Goal: Task Accomplishment & Management: Manage account settings

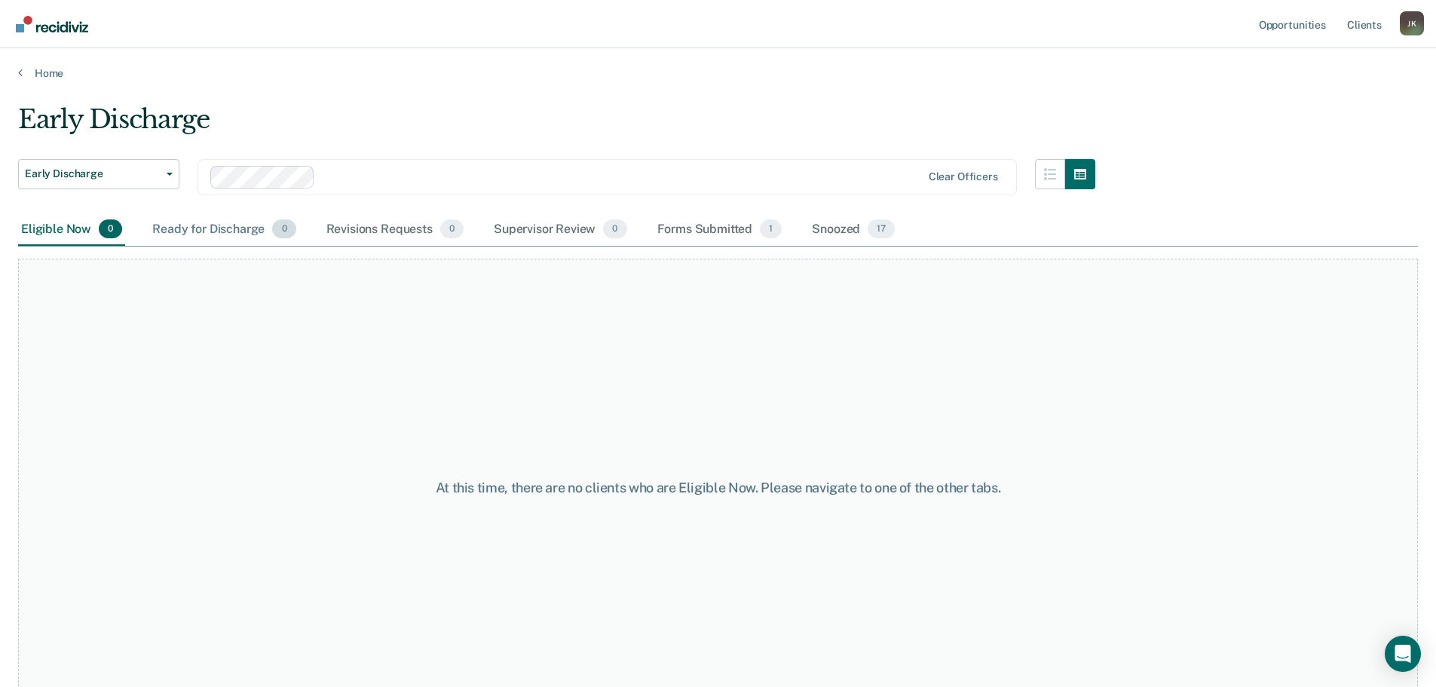
click at [211, 222] on div "Ready for Discharge 0" at bounding box center [223, 229] width 149 height 33
click at [832, 231] on div "Snoozed 17" at bounding box center [853, 229] width 89 height 33
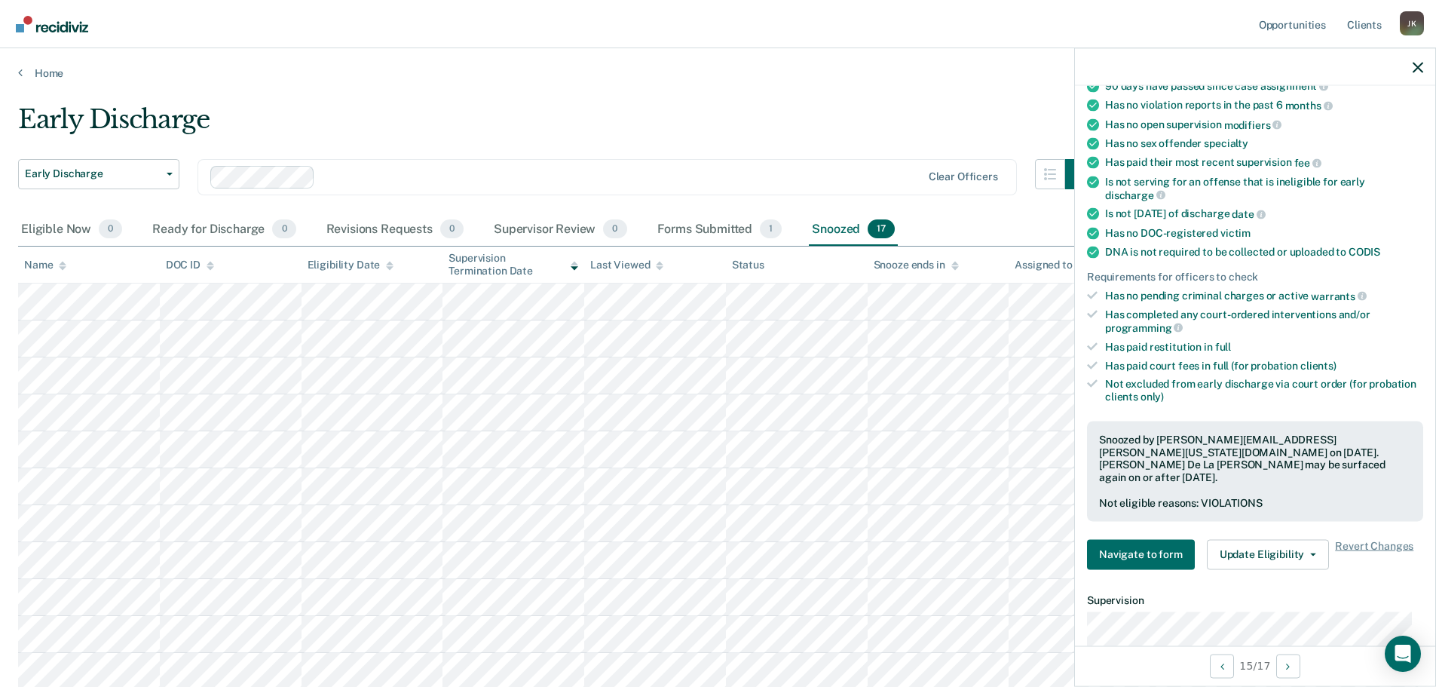
scroll to position [226, 0]
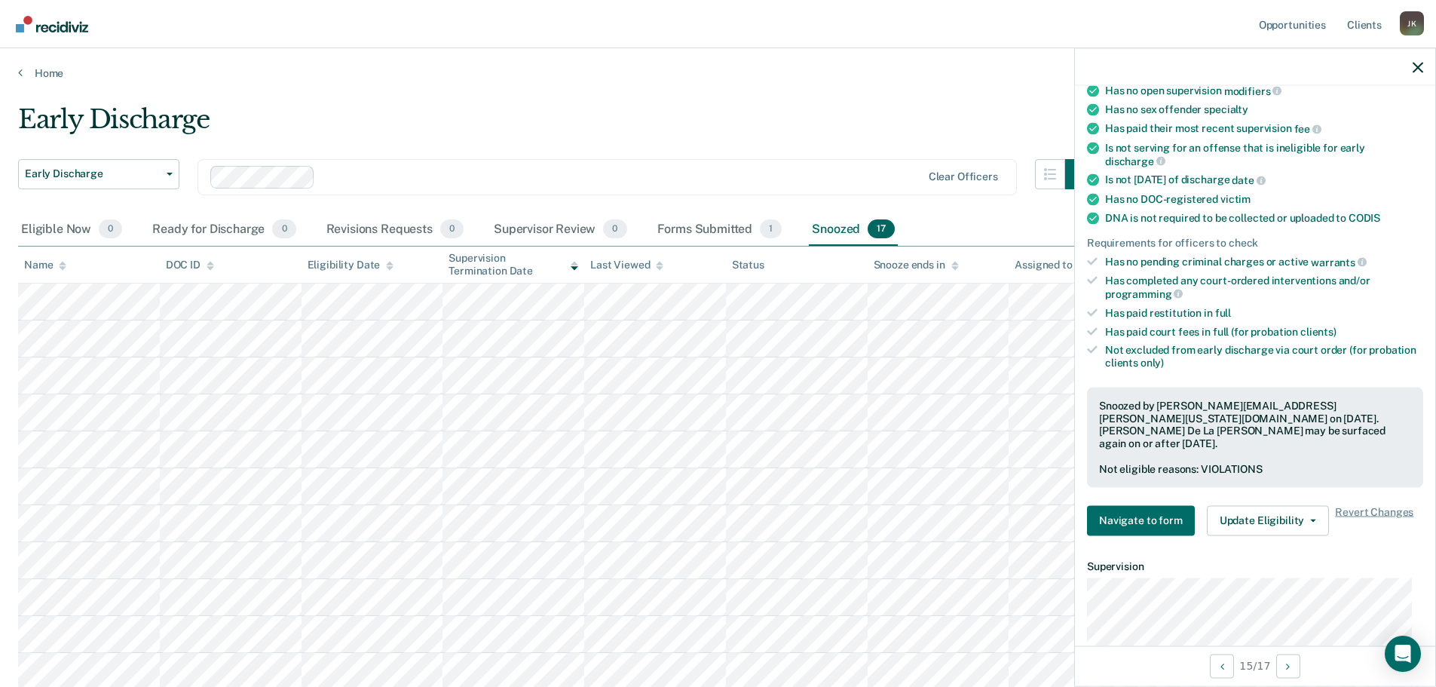
click at [660, 140] on div "Early Discharge" at bounding box center [556, 125] width 1077 height 43
click at [1422, 61] on button "button" at bounding box center [1418, 66] width 11 height 13
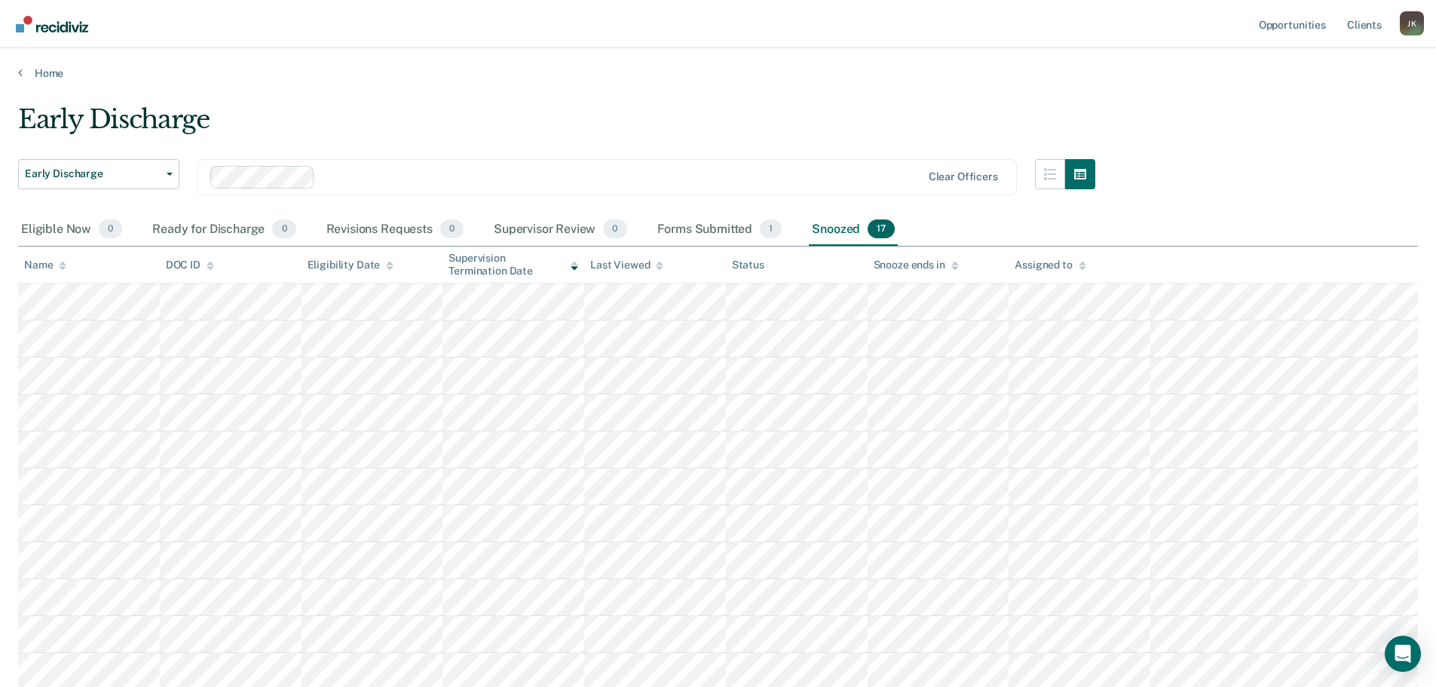
click at [691, 89] on main "Early Discharge Early Discharge Early Discharge Clear officers Eligible Now 0 R…" at bounding box center [718, 381] width 1436 height 602
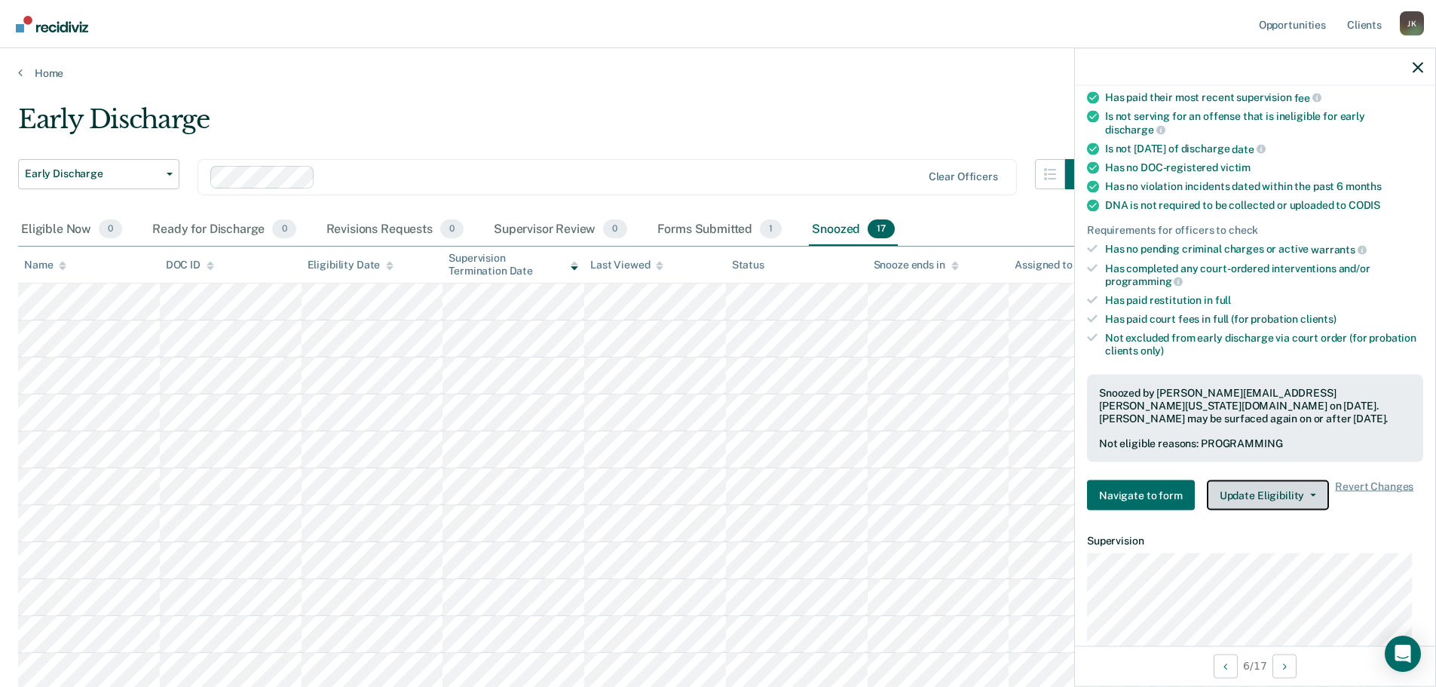
click at [1266, 490] on button "Update Eligibility" at bounding box center [1268, 495] width 122 height 30
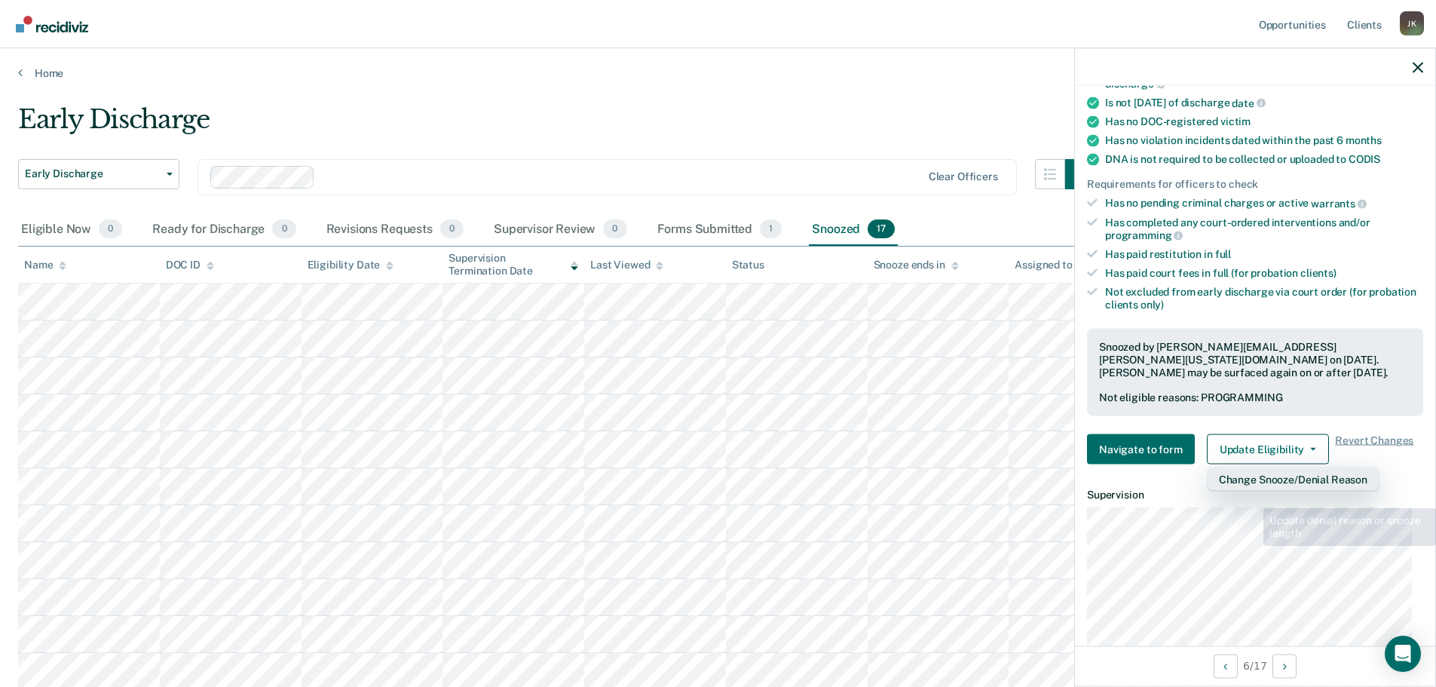
scroll to position [452, 0]
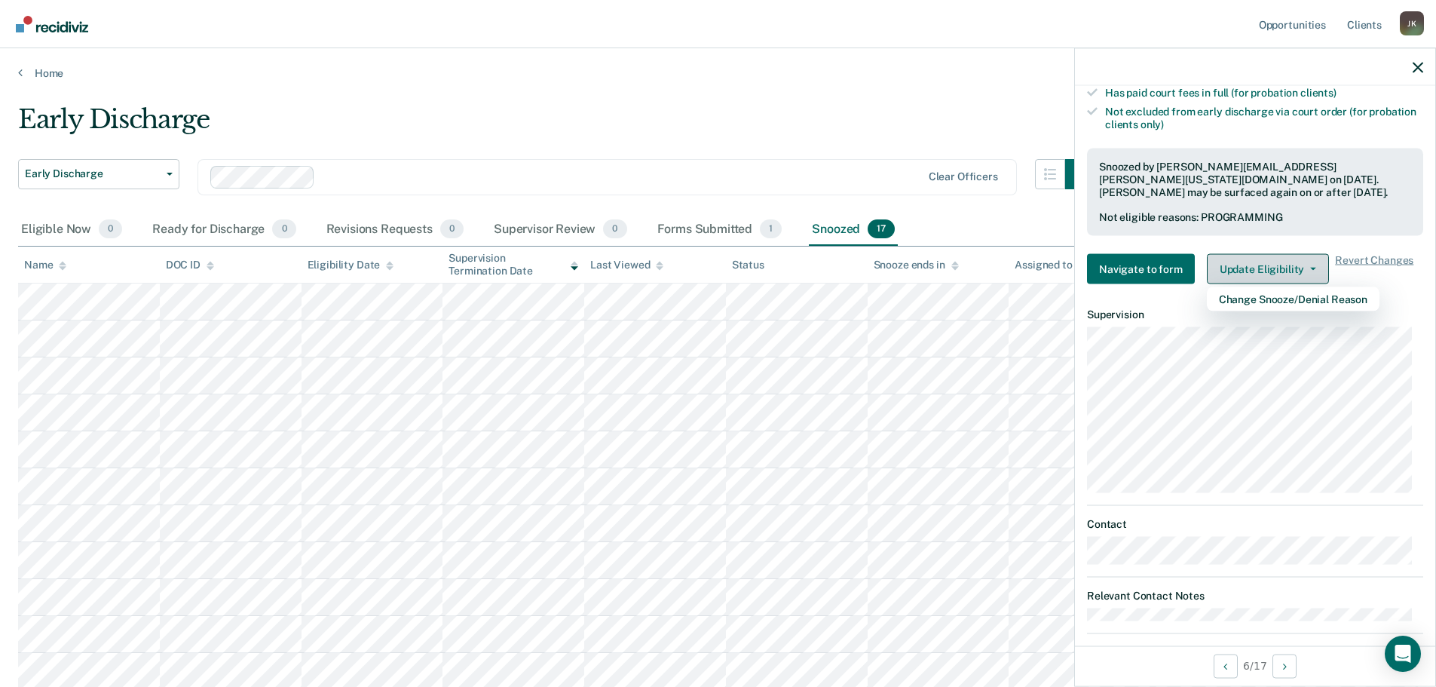
click at [1275, 259] on button "Update Eligibility" at bounding box center [1268, 269] width 122 height 30
click at [1278, 261] on button "Update Eligibility" at bounding box center [1268, 269] width 122 height 30
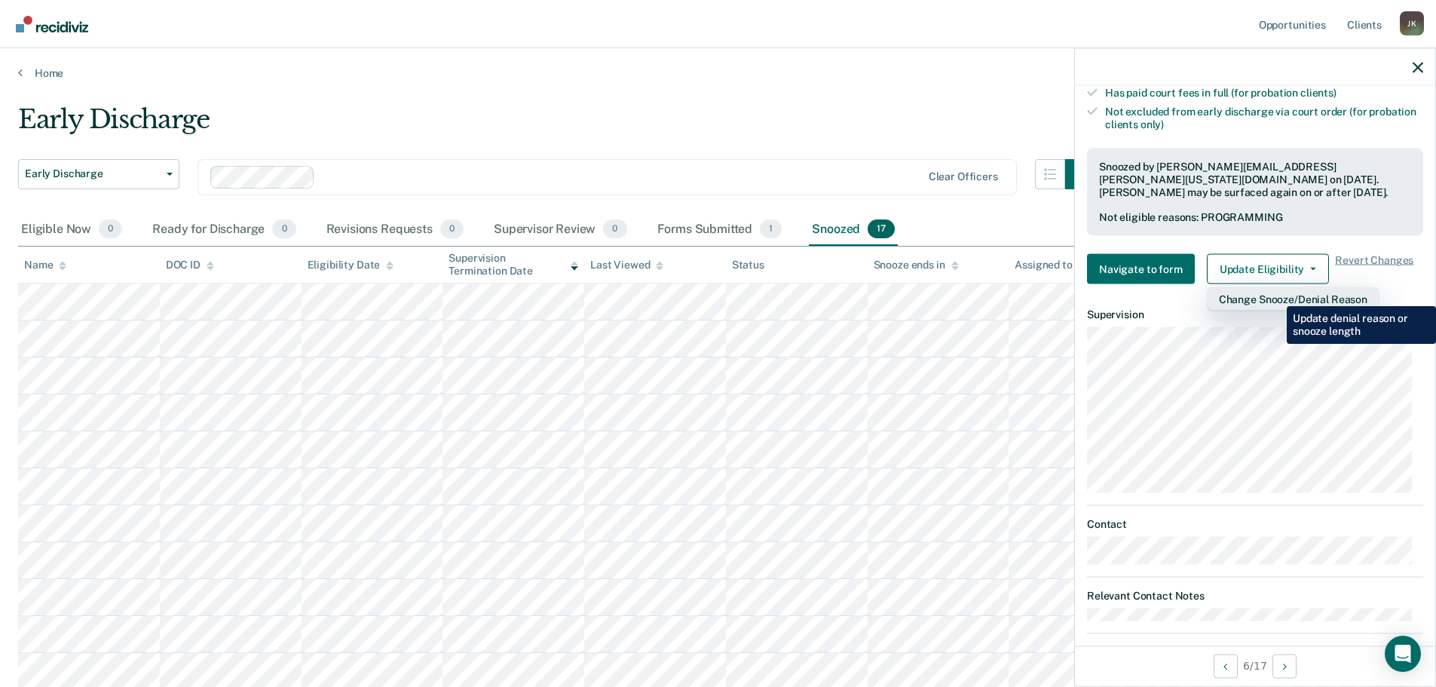
click at [1275, 295] on button "Change Snooze/Denial Reason" at bounding box center [1293, 299] width 173 height 24
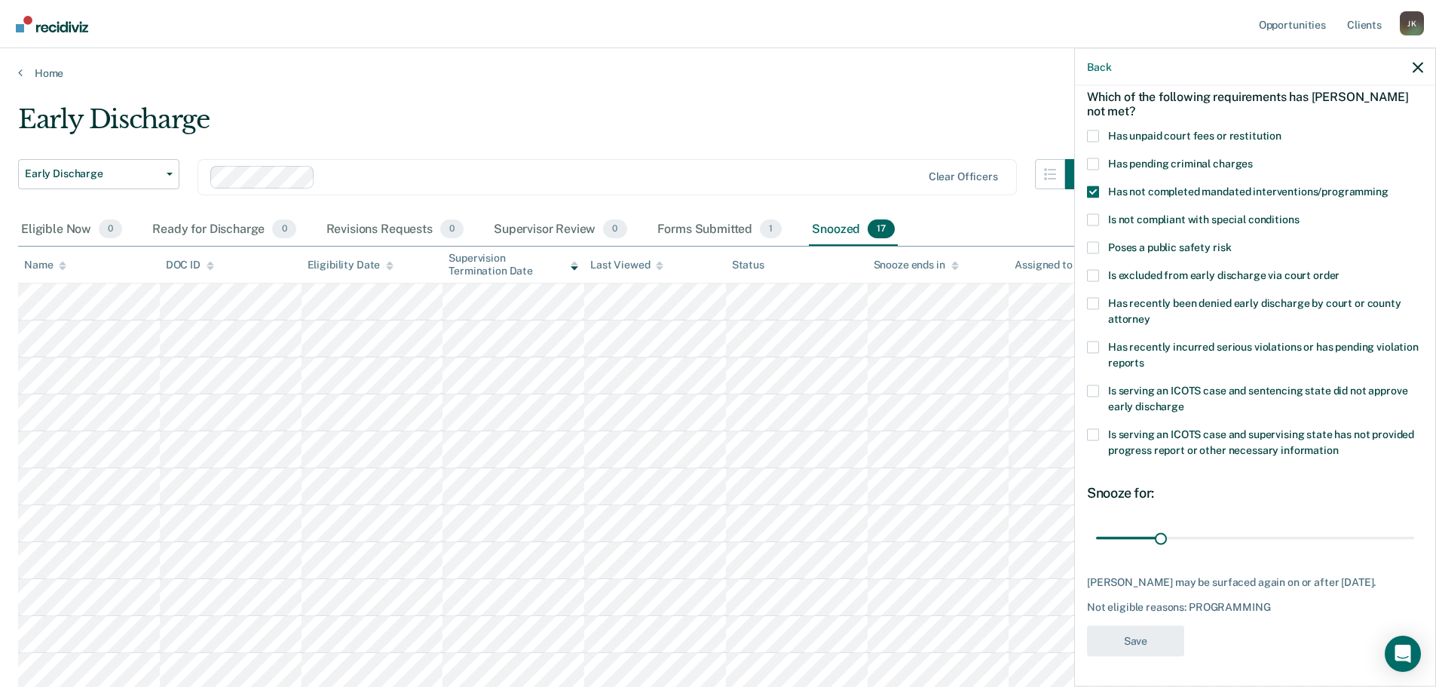
click at [1095, 185] on span at bounding box center [1093, 191] width 12 height 12
click at [1389, 185] on input "Has not completed mandated interventions/programming" at bounding box center [1389, 185] width 0 height 0
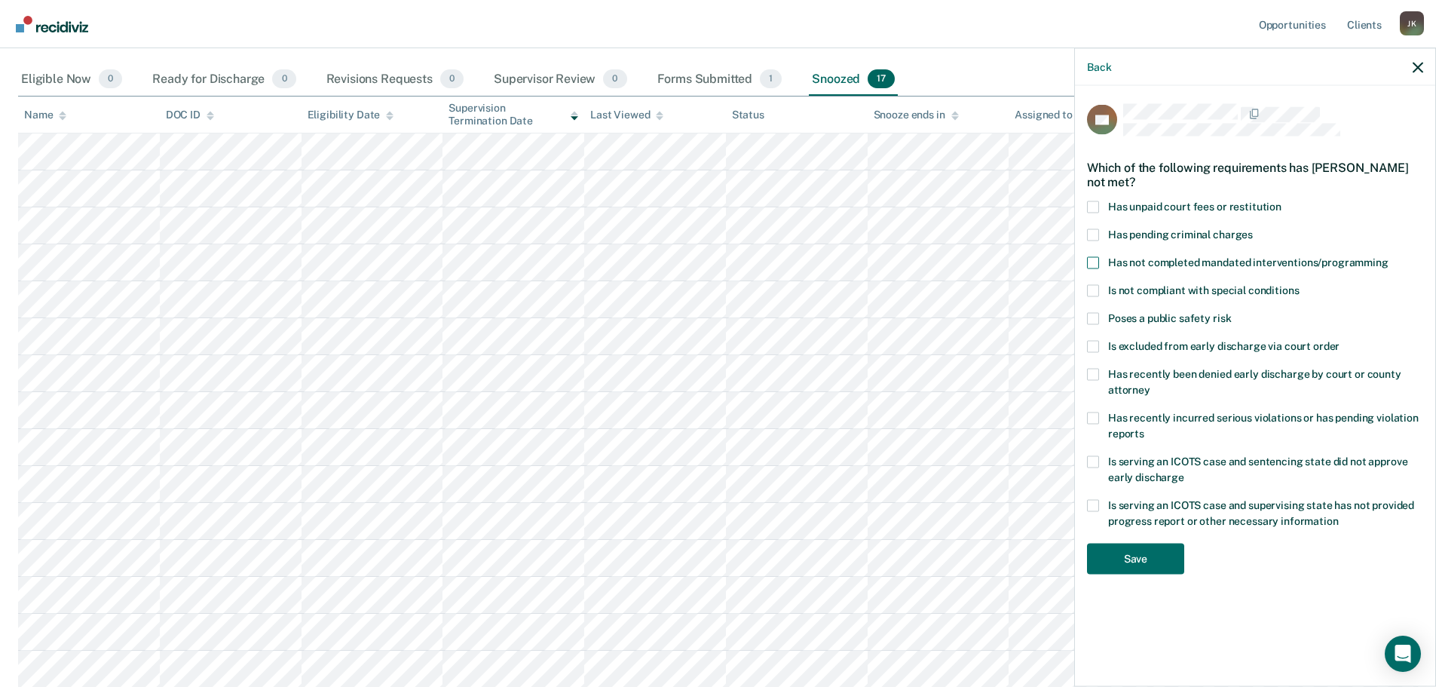
scroll to position [151, 0]
click at [1159, 546] on button "Save" at bounding box center [1135, 558] width 97 height 31
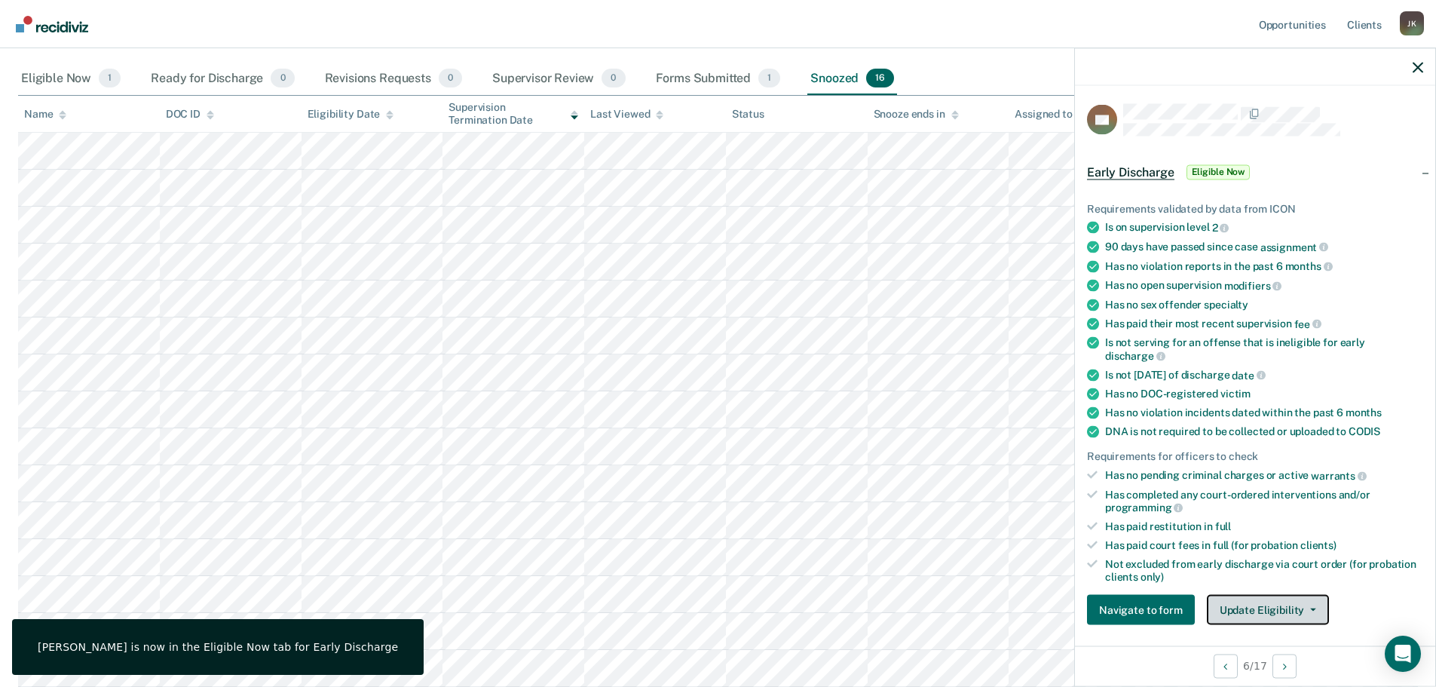
click at [1256, 605] on button "Update Eligibility" at bounding box center [1268, 610] width 122 height 30
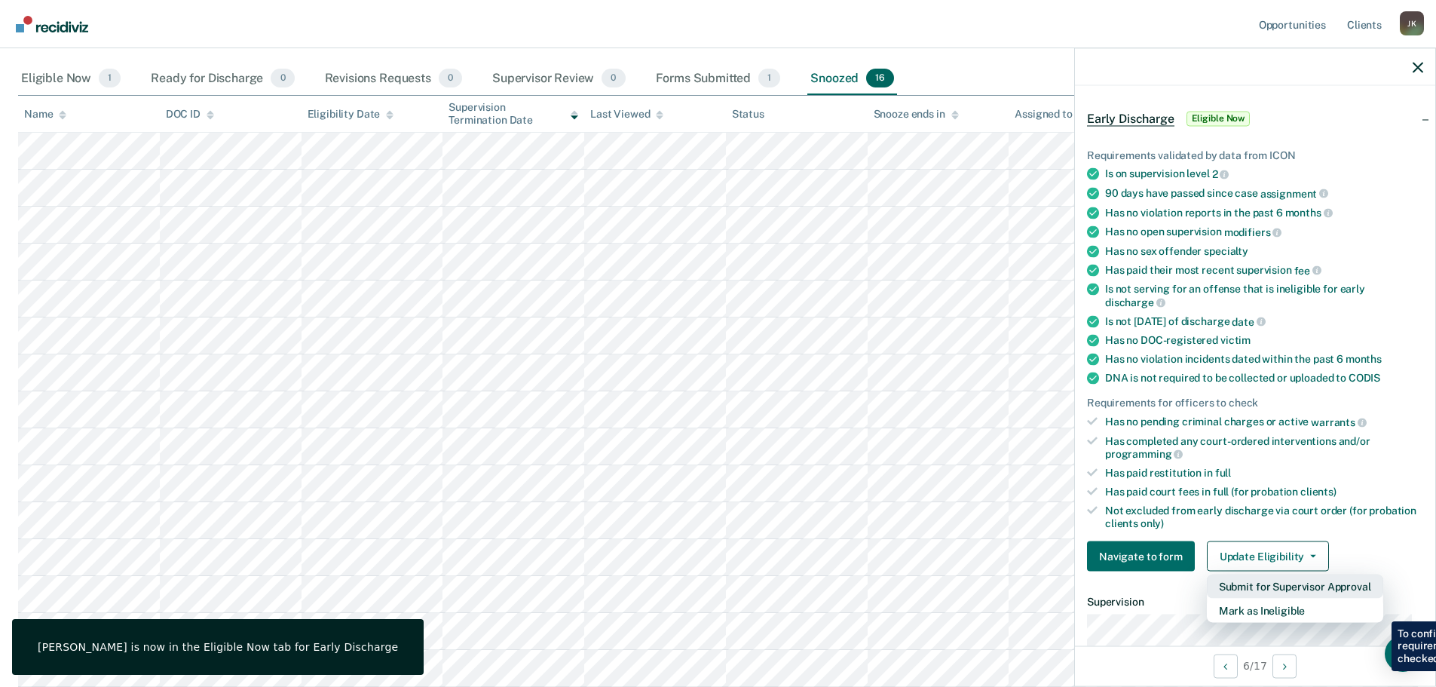
scroll to position [81, 0]
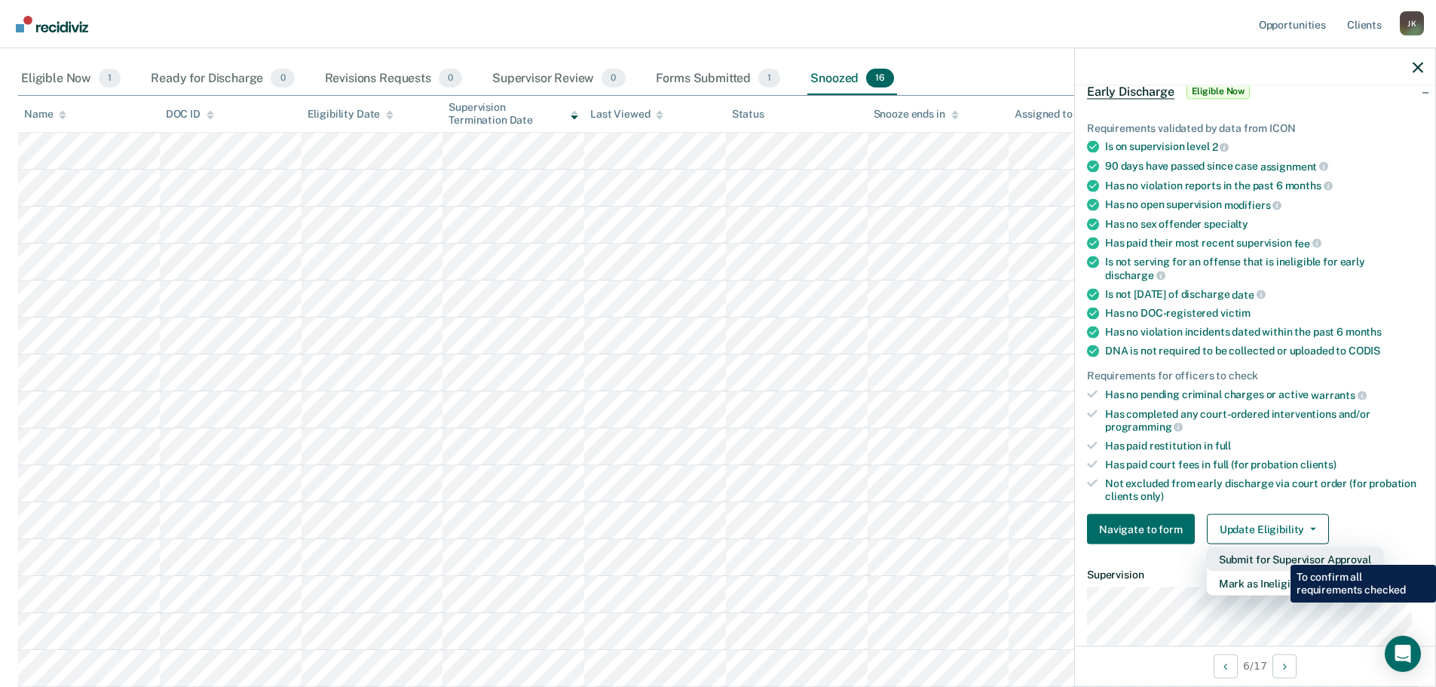
click at [1279, 553] on button "Submit for Supervisor Approval" at bounding box center [1295, 559] width 176 height 24
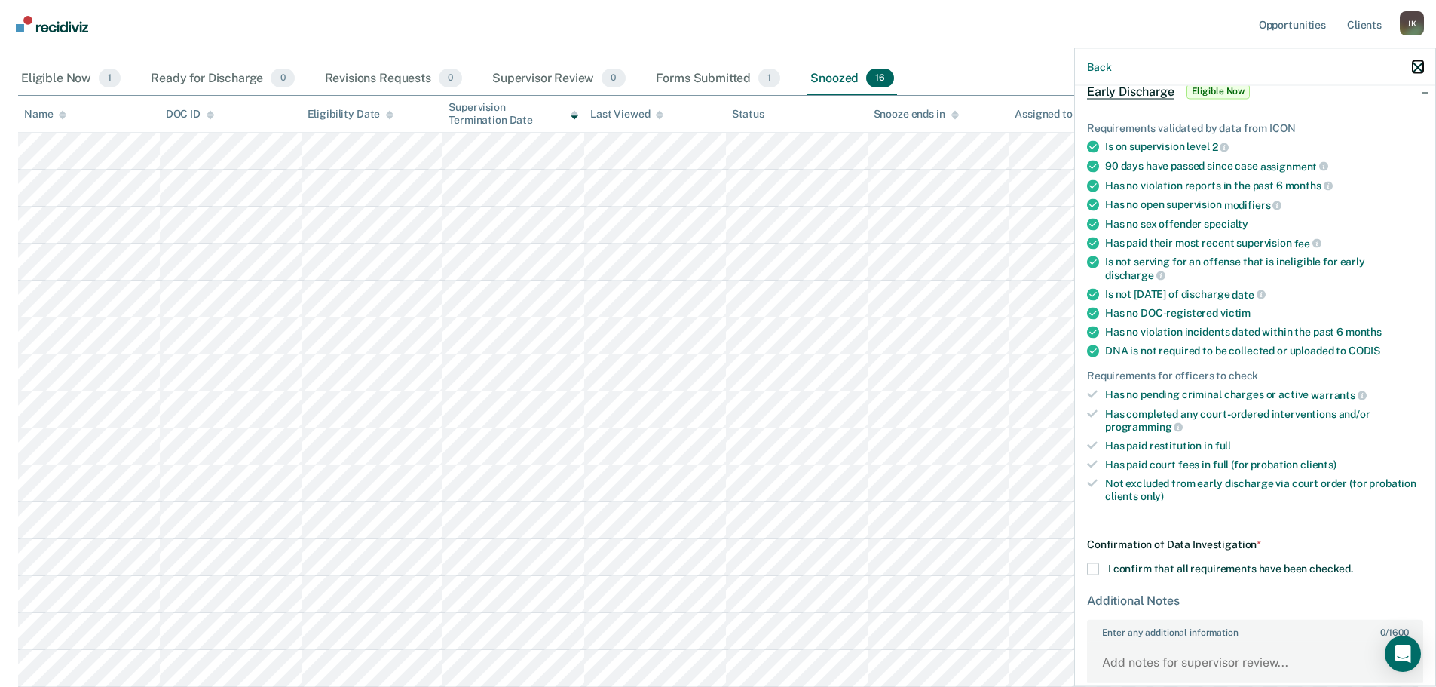
click at [1418, 63] on icon "button" at bounding box center [1418, 67] width 11 height 11
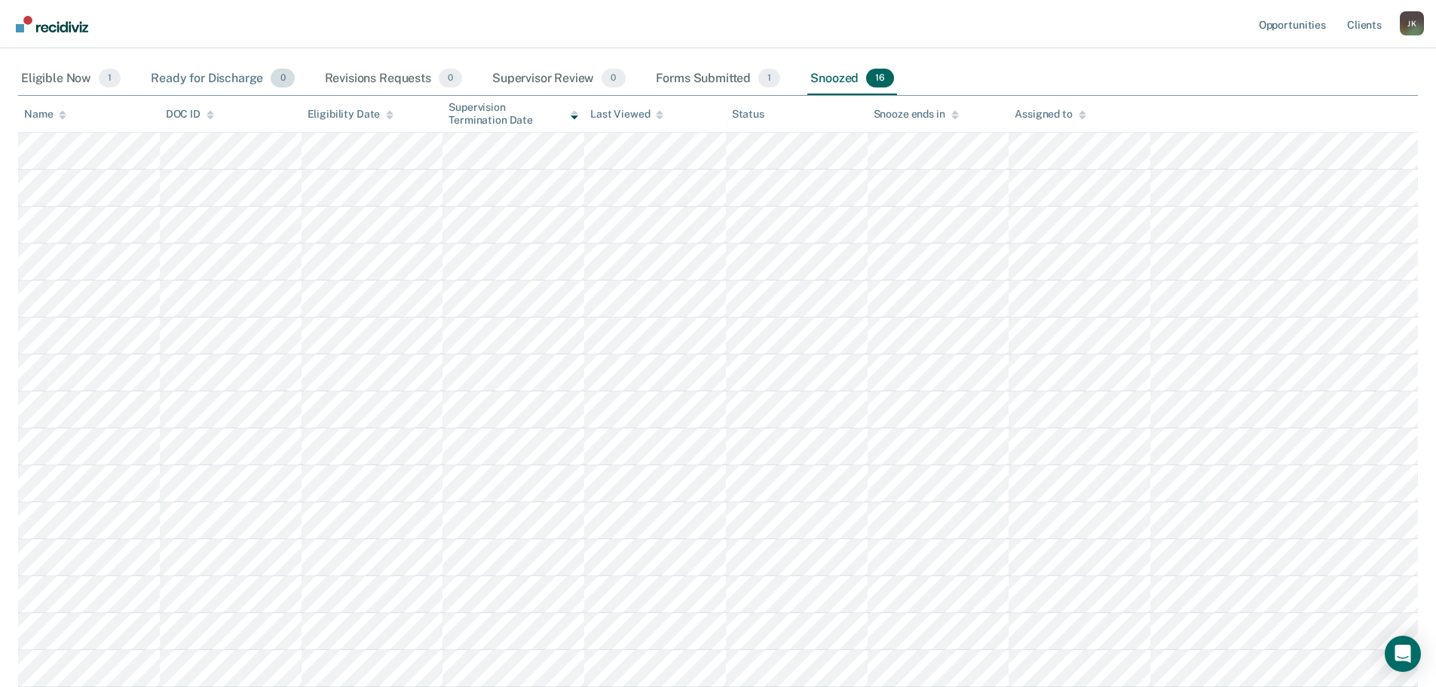
click at [216, 75] on div "Ready for Discharge 0" at bounding box center [222, 79] width 149 height 33
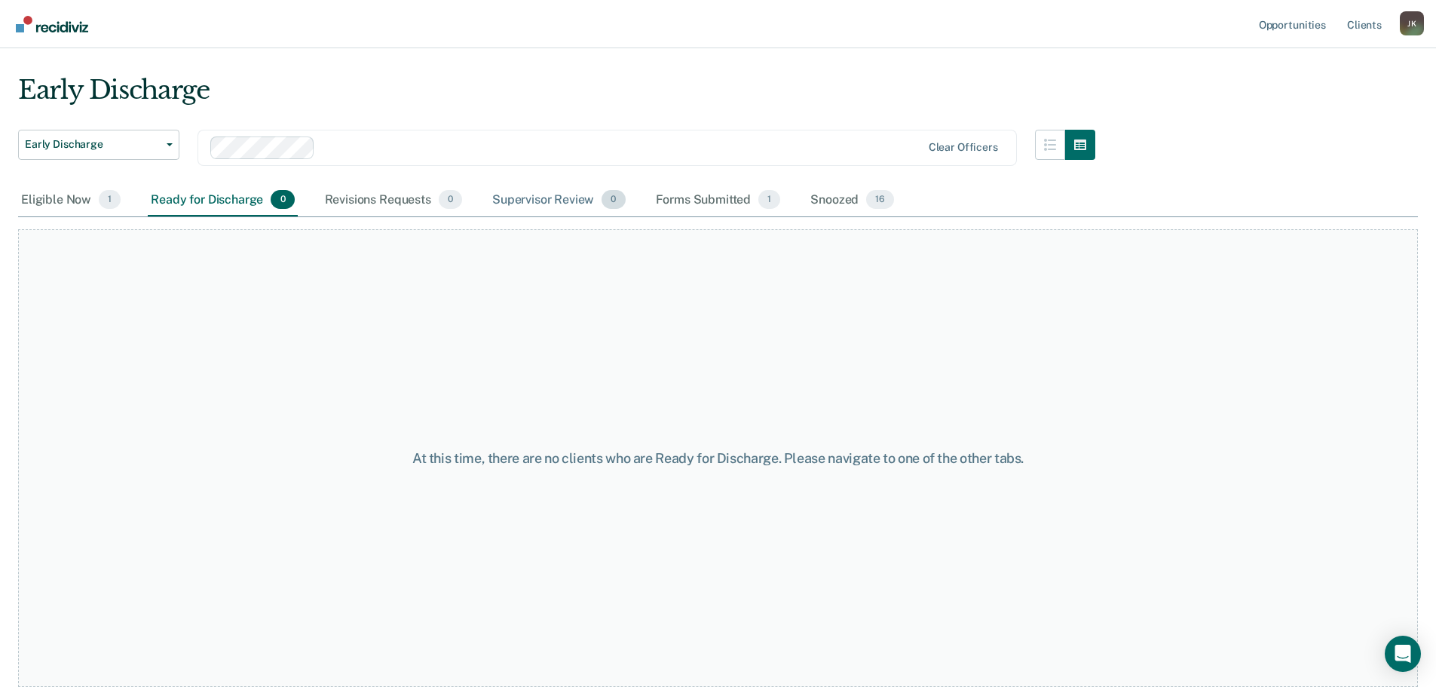
click at [557, 195] on div "Supervisor Review 0" at bounding box center [558, 200] width 139 height 33
click at [839, 200] on div "Snoozed 16" at bounding box center [852, 200] width 90 height 33
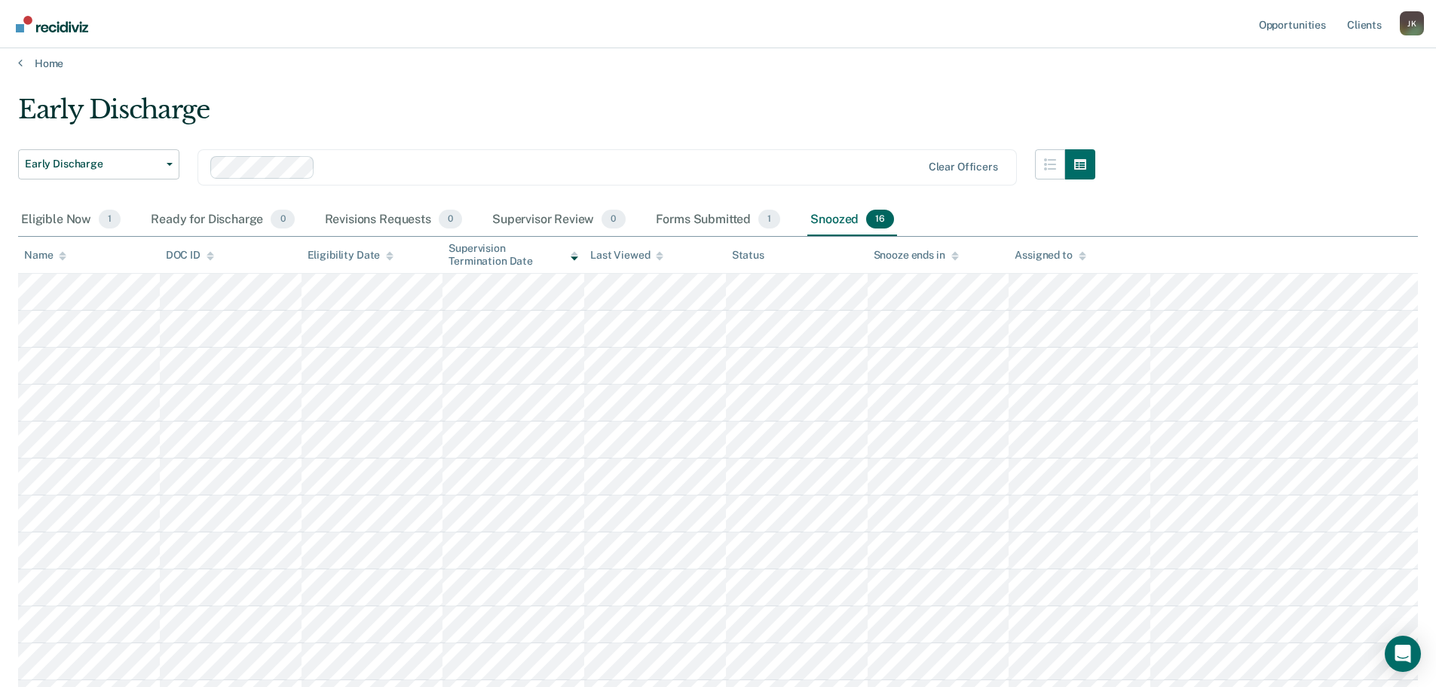
scroll to position [0, 0]
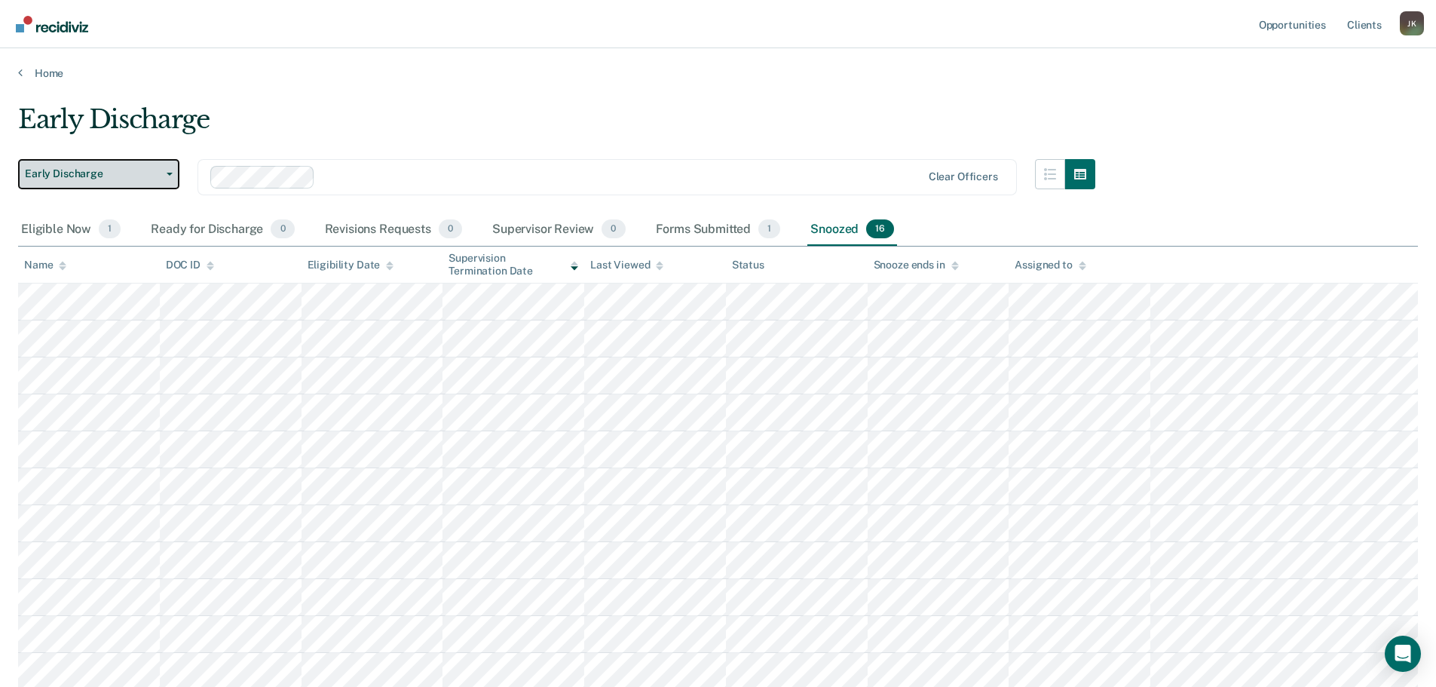
click at [167, 175] on icon "button" at bounding box center [170, 174] width 6 height 3
click at [510, 133] on div "Early Discharge" at bounding box center [556, 125] width 1077 height 43
click at [551, 228] on div "Supervisor Review 0" at bounding box center [558, 229] width 139 height 33
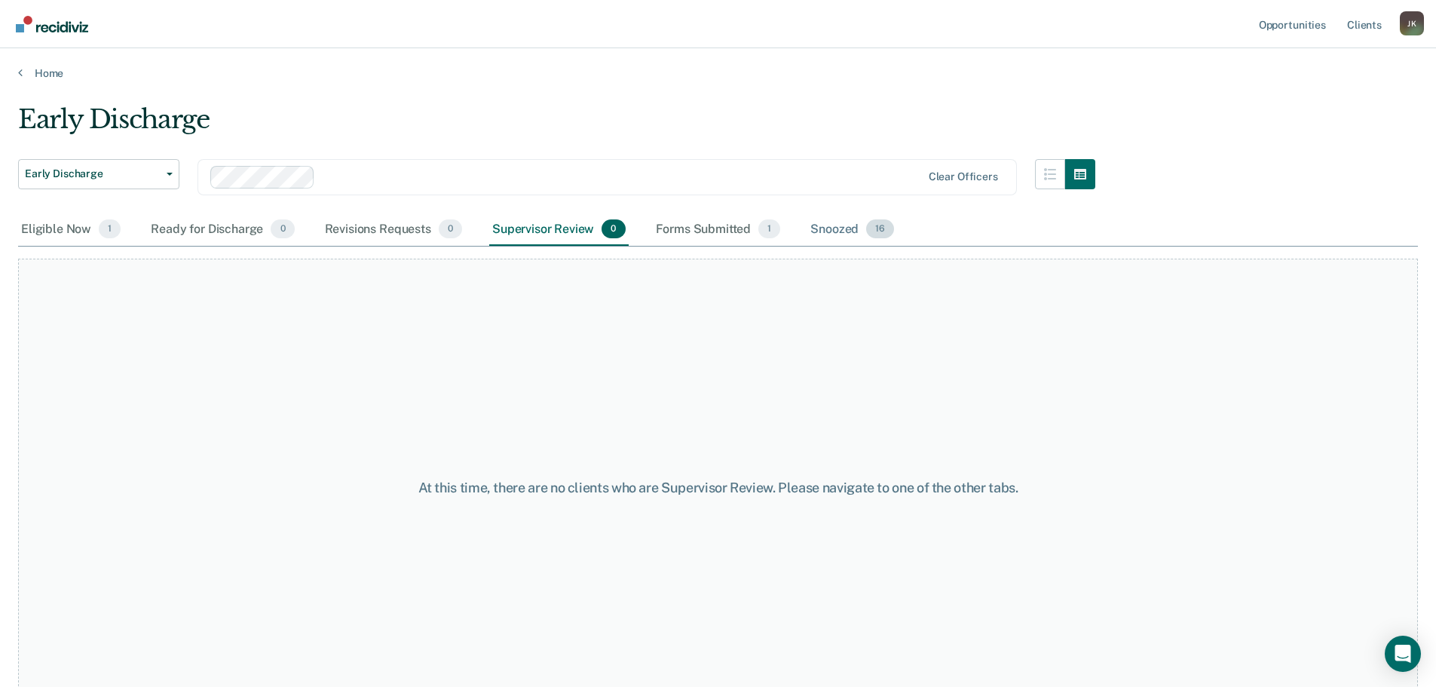
click at [832, 228] on div "Snoozed 16" at bounding box center [852, 229] width 90 height 33
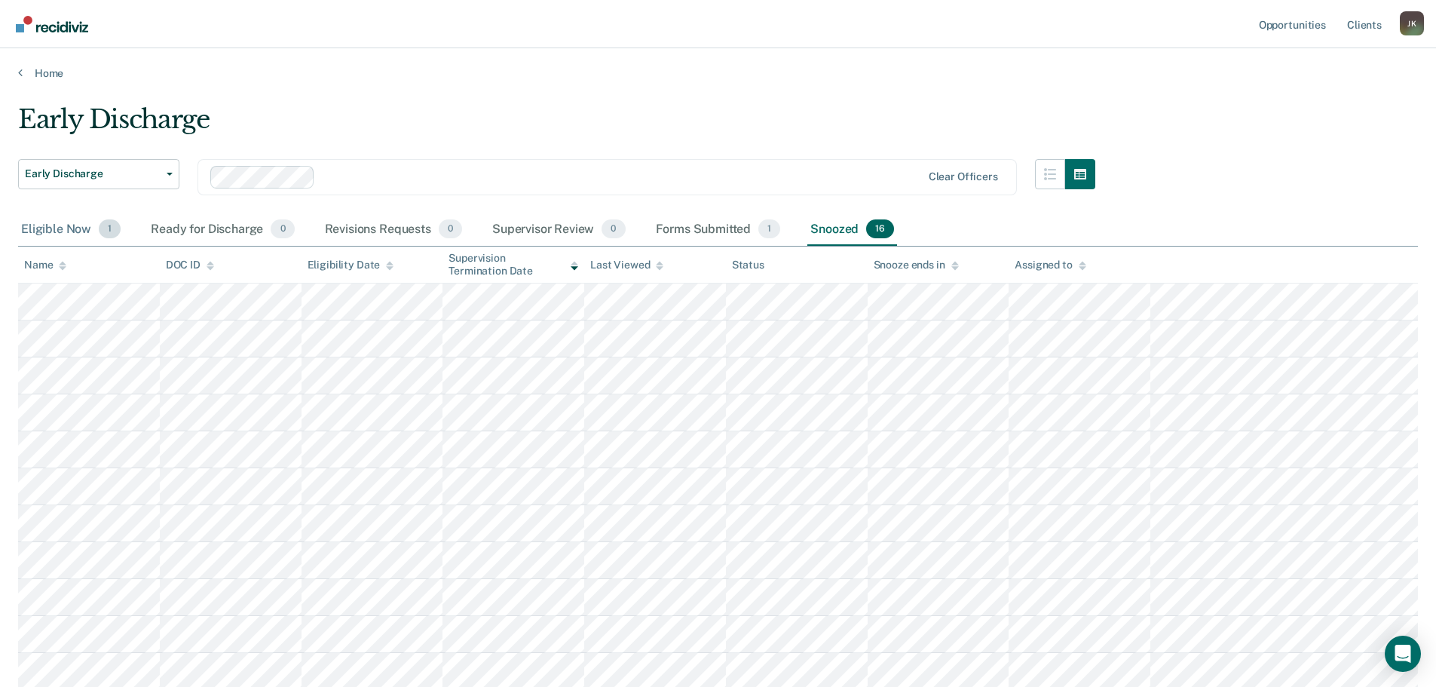
click at [55, 224] on div "Eligible Now 1" at bounding box center [71, 229] width 106 height 33
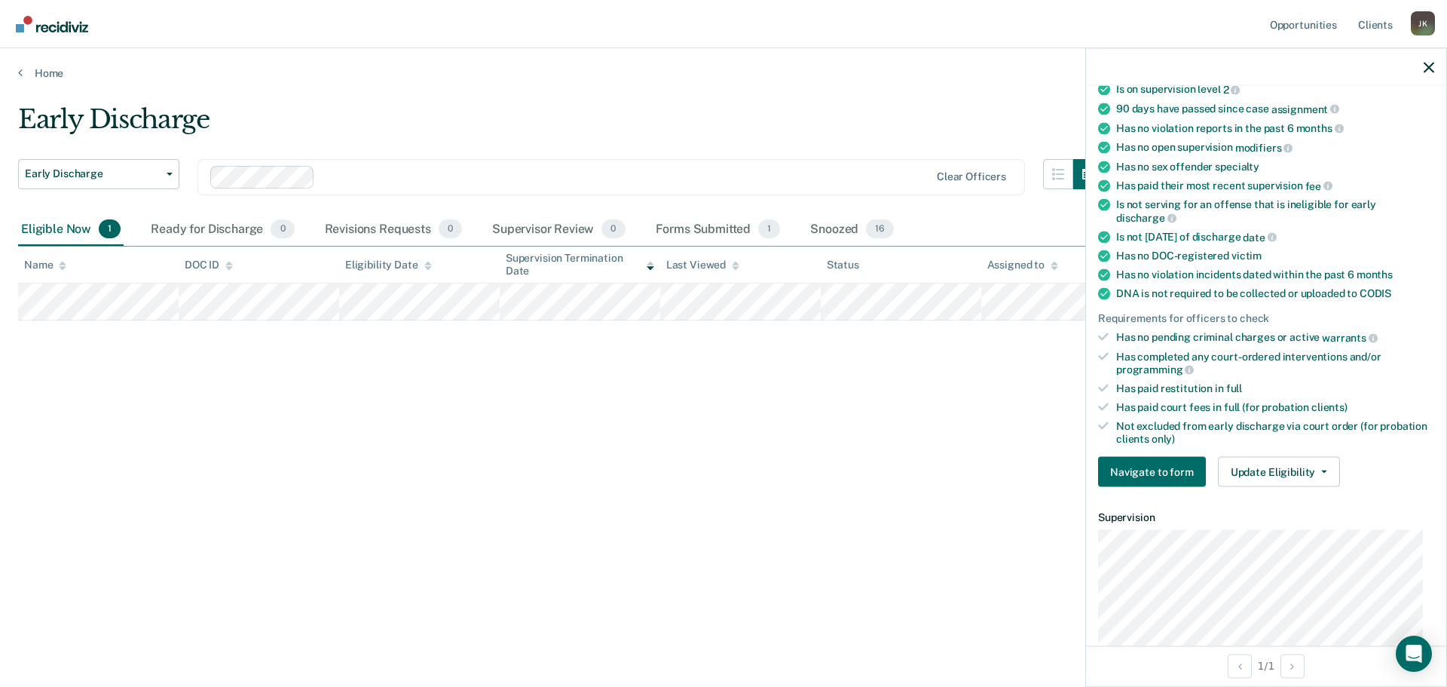
scroll to position [151, 0]
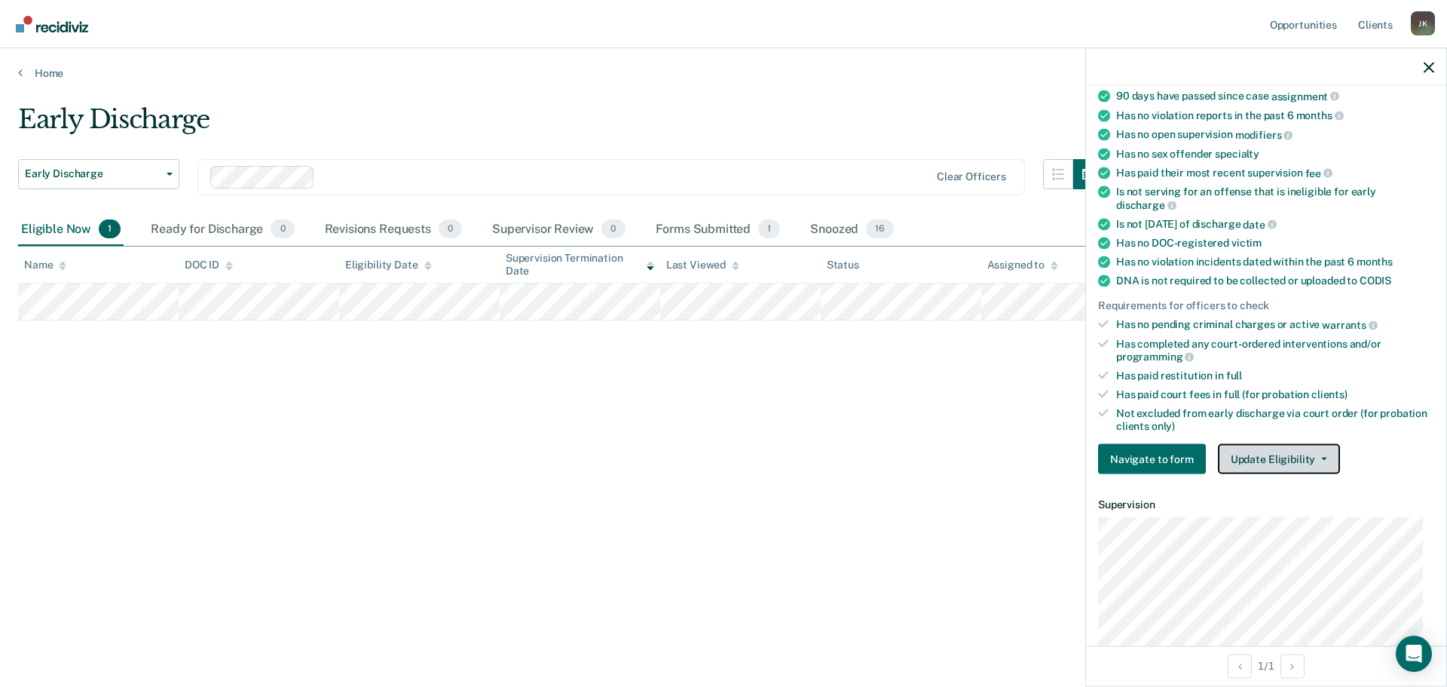
click at [1283, 462] on button "Update Eligibility" at bounding box center [1279, 459] width 122 height 30
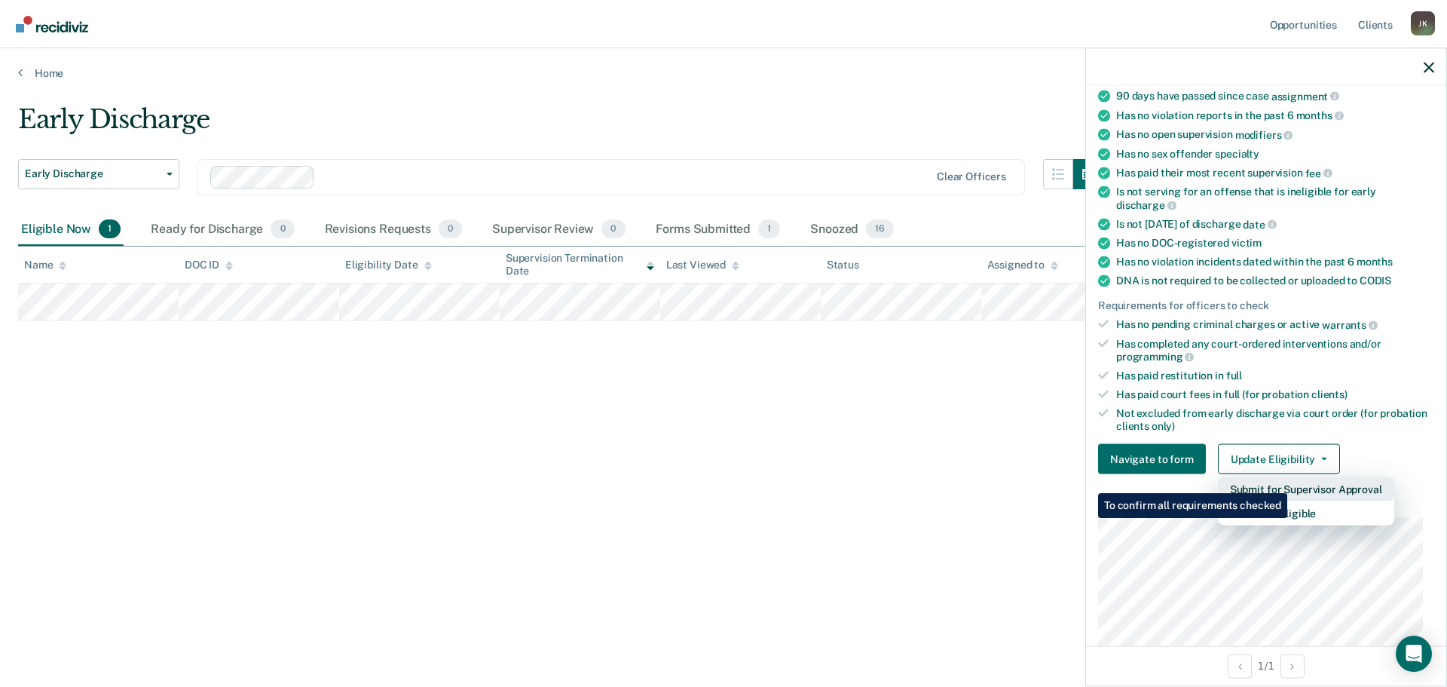
click at [1290, 482] on button "Submit for Supervisor Approval" at bounding box center [1306, 489] width 176 height 24
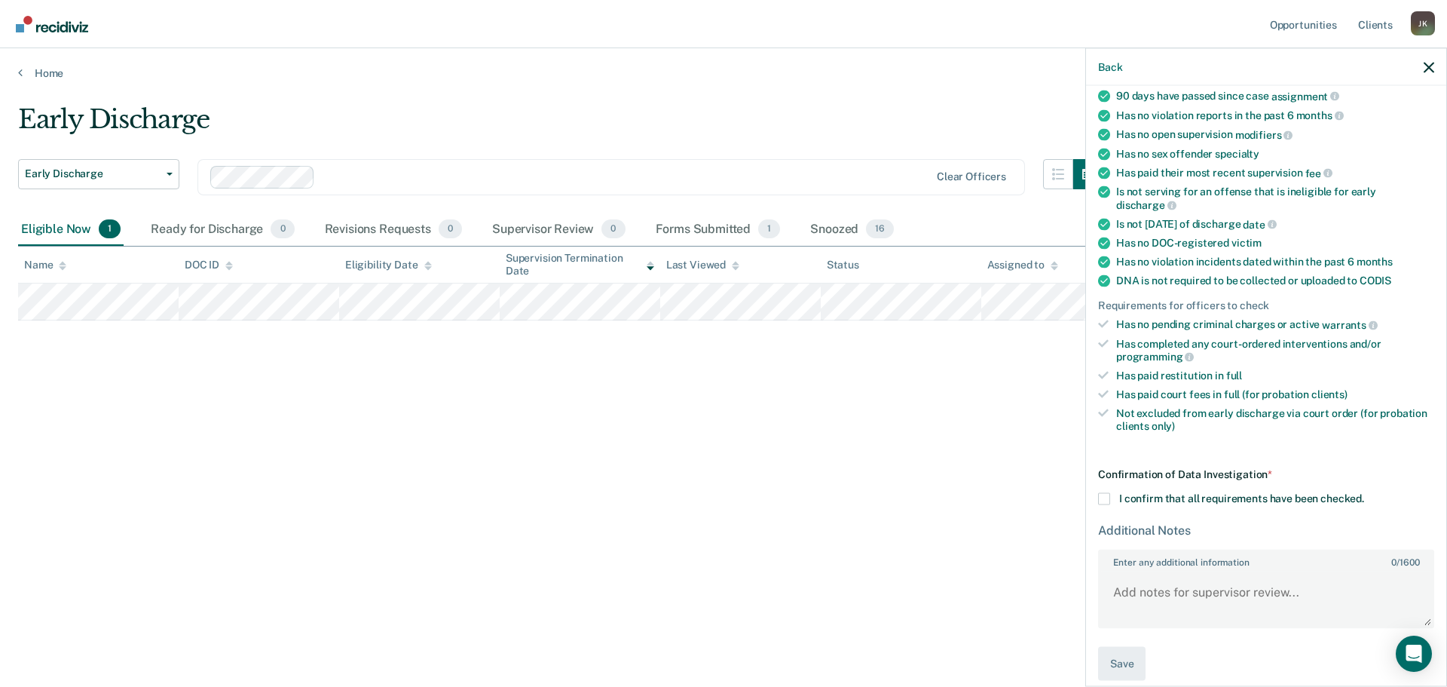
click at [1109, 499] on span at bounding box center [1104, 499] width 12 height 12
click at [1364, 493] on input "I confirm that all requirements have been checked." at bounding box center [1364, 493] width 0 height 0
click at [1122, 655] on button "Save" at bounding box center [1121, 664] width 47 height 34
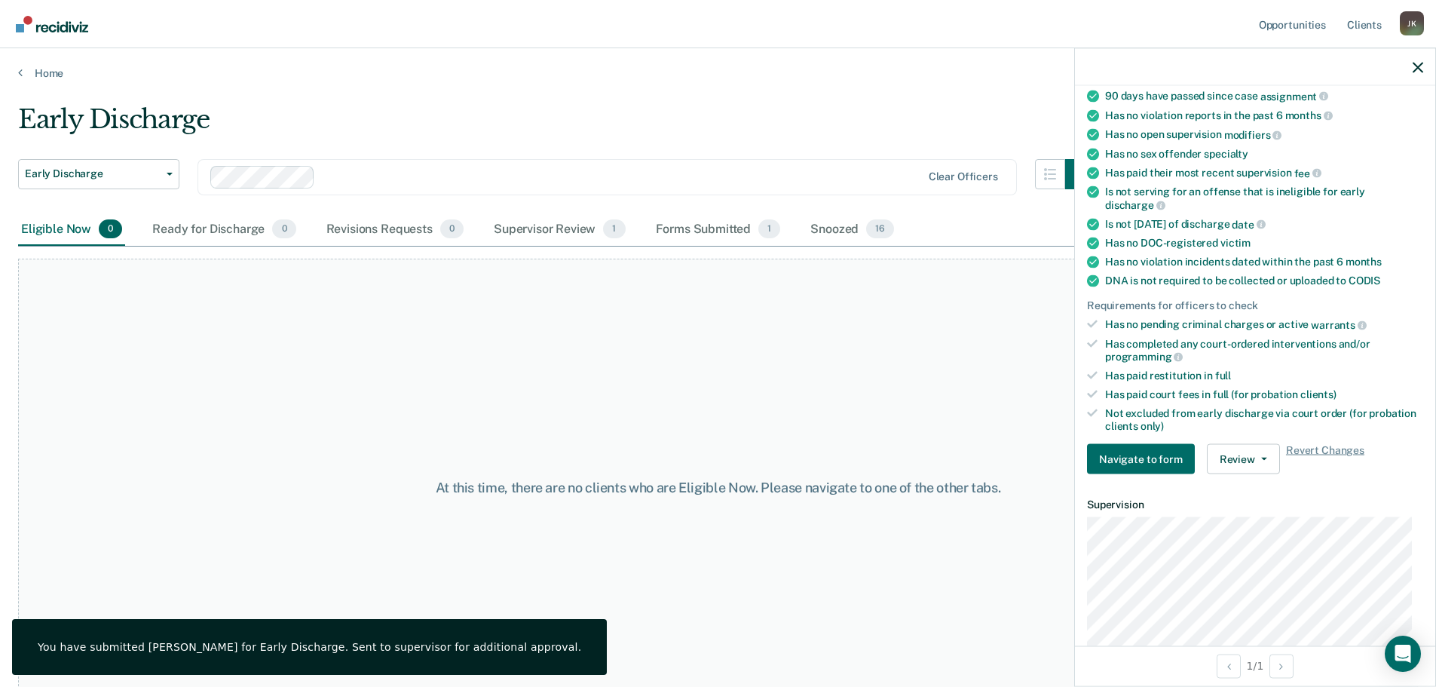
click at [1424, 69] on div at bounding box center [1255, 67] width 360 height 38
click at [1419, 69] on icon "button" at bounding box center [1418, 67] width 11 height 11
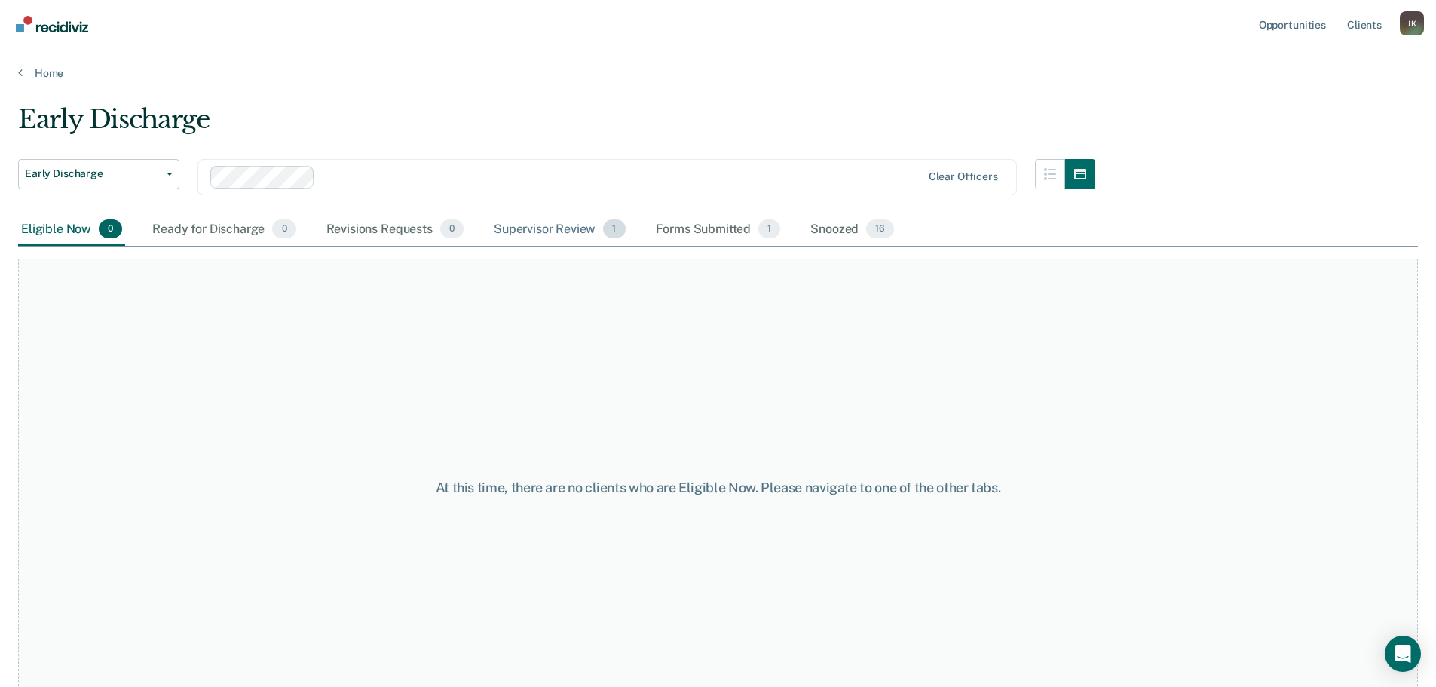
click at [571, 231] on div "Supervisor Review 1" at bounding box center [560, 229] width 138 height 33
